Goal: Book appointment/travel/reservation

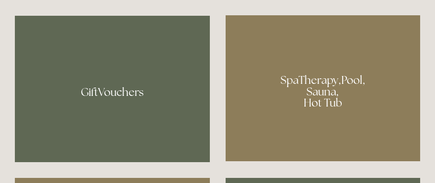
scroll to position [603, 0]
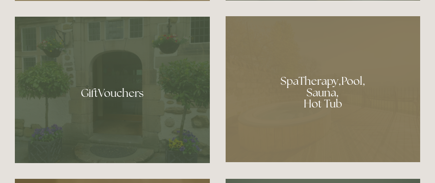
click at [314, 80] on div at bounding box center [322, 89] width 195 height 147
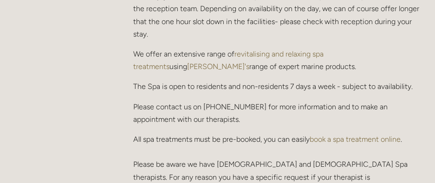
scroll to position [325, 0]
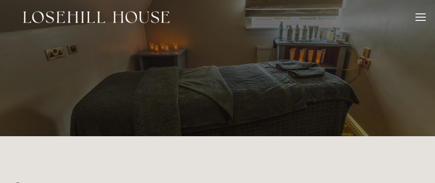
scroll to position [186, 0]
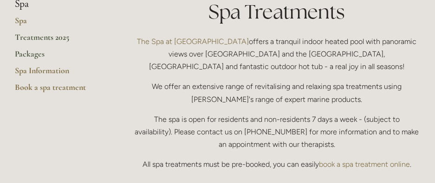
click at [35, 56] on link "Packages" at bounding box center [59, 57] width 89 height 17
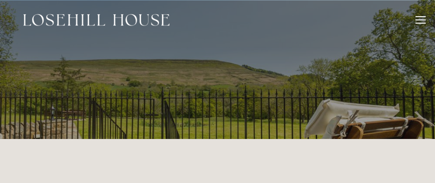
click at [412, 20] on div "Rooms Rooms Your Stay Book a stay Offers Spa About" at bounding box center [217, 20] width 416 height 40
click at [417, 19] on div at bounding box center [420, 19] width 10 height 1
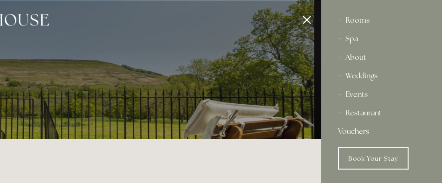
click at [340, 17] on div "Rooms" at bounding box center [381, 20] width 87 height 19
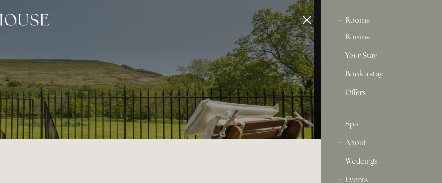
click at [353, 36] on link "Rooms" at bounding box center [381, 38] width 72 height 11
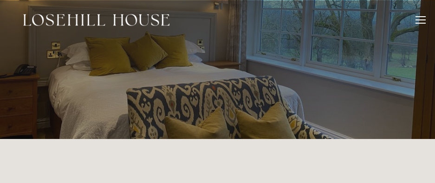
click at [423, 21] on div at bounding box center [420, 21] width 10 height 10
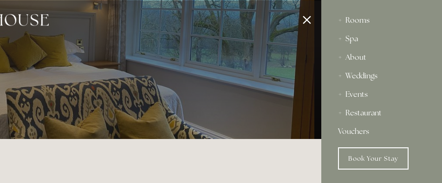
click at [340, 19] on div "Rooms" at bounding box center [381, 20] width 87 height 19
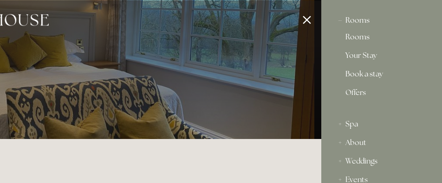
click at [360, 74] on link "Book a stay" at bounding box center [381, 76] width 72 height 11
